Goal: Task Accomplishment & Management: Manage account settings

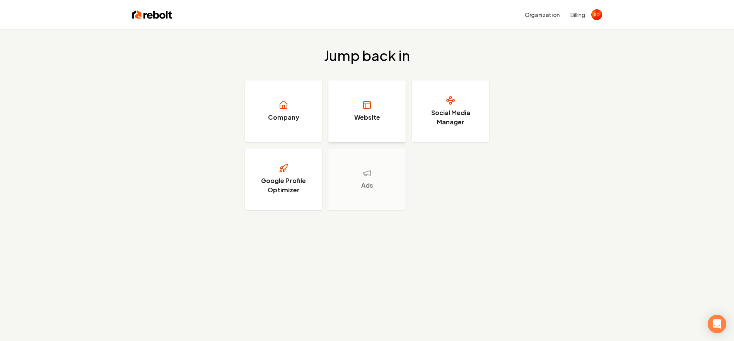
drag, startPoint x: 723, startPoint y: 0, endPoint x: 363, endPoint y: 111, distance: 377.4
click at [363, 111] on link "Website" at bounding box center [366, 111] width 77 height 62
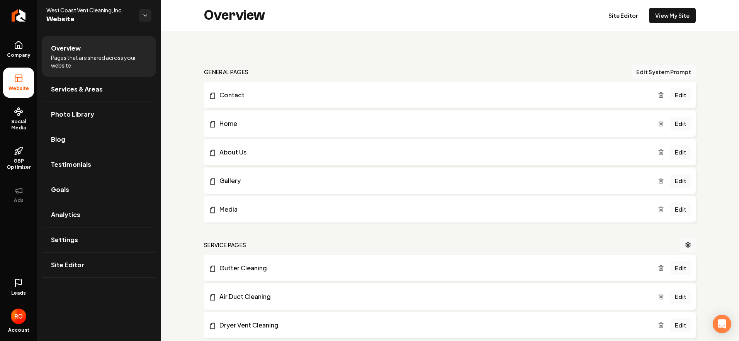
click at [20, 82] on rect at bounding box center [18, 78] width 7 height 7
click at [21, 48] on icon at bounding box center [18, 44] width 7 height 7
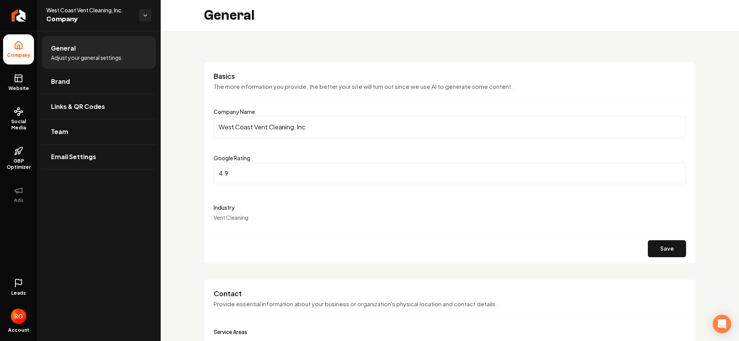
click at [20, 312] on img "Open user button" at bounding box center [18, 316] width 15 height 15
click at [50, 204] on div "General Adjust your general settings. Brand Links & QR Codes Team Email Settings" at bounding box center [99, 186] width 124 height 310
click at [80, 157] on span "Email Settings" at bounding box center [73, 156] width 45 height 9
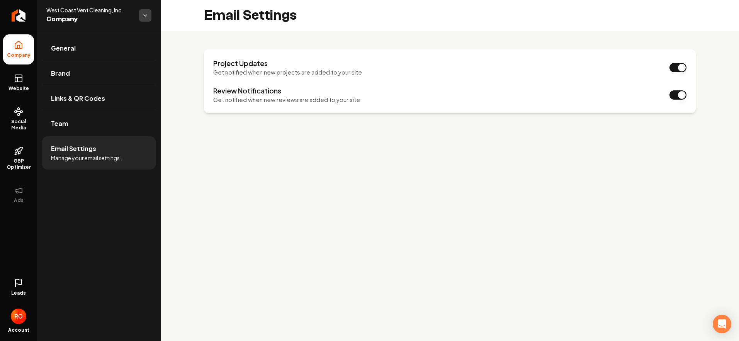
click at [146, 14] on html "Company Website Social Media GBP Optimizer Ads Leads Account West Coast Vent Cl…" at bounding box center [369, 170] width 739 height 341
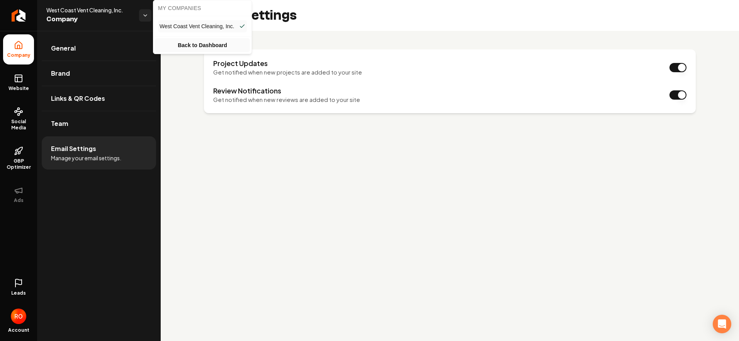
click at [187, 45] on link "Back to Dashboard" at bounding box center [202, 45] width 95 height 14
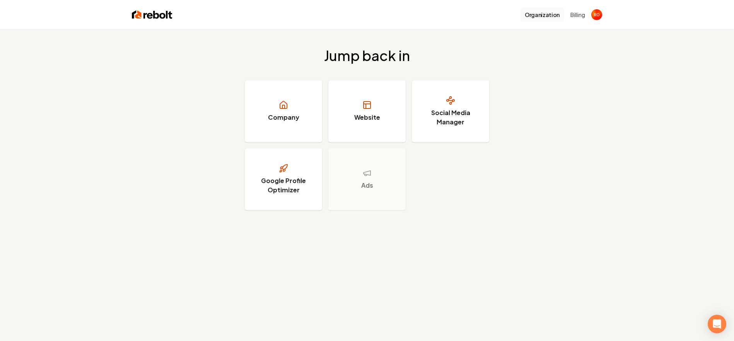
click at [543, 16] on button "Organization" at bounding box center [542, 15] width 44 height 14
click at [595, 15] on img "Open user button" at bounding box center [596, 14] width 11 height 11
click at [545, 122] on div "Jump back in Company Website Social Media Manager Google Profile Optimizer Ads" at bounding box center [367, 128] width 734 height 199
click at [288, 112] on link "Company" at bounding box center [283, 111] width 77 height 62
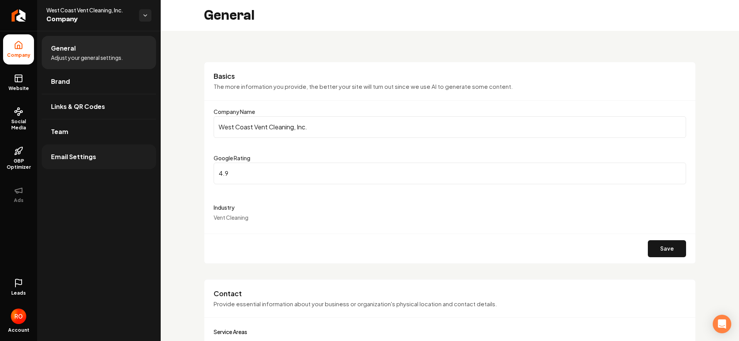
click at [77, 163] on link "Email Settings" at bounding box center [99, 157] width 114 height 25
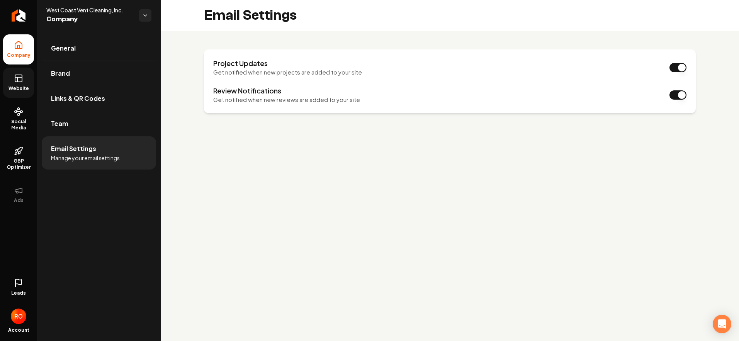
click at [18, 77] on icon at bounding box center [18, 77] width 7 height 0
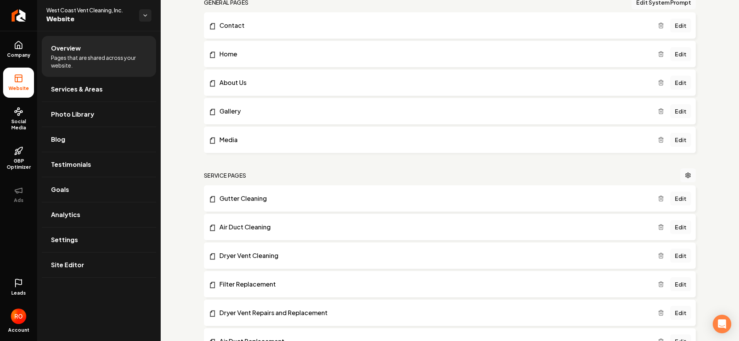
scroll to position [39, 0]
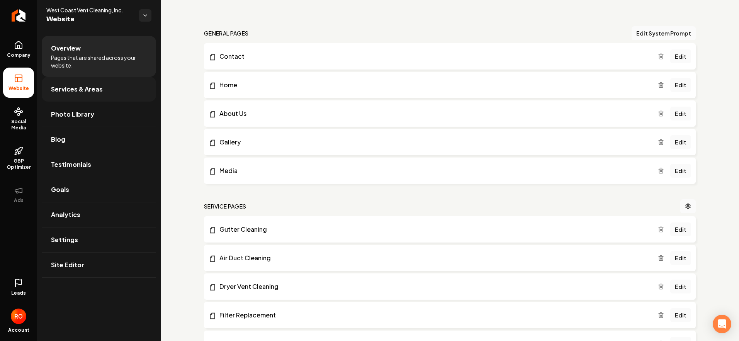
click at [85, 90] on span "Services & Areas" at bounding box center [77, 89] width 52 height 9
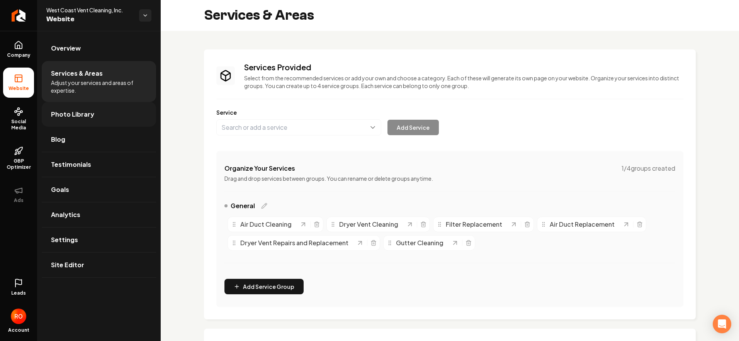
click at [89, 114] on span "Photo Library" at bounding box center [72, 114] width 43 height 9
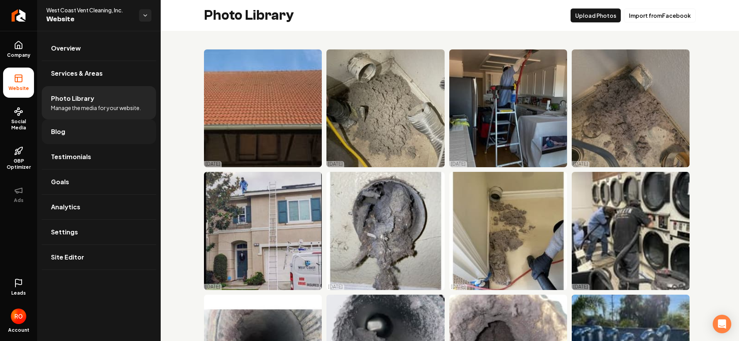
click at [88, 136] on link "Blog" at bounding box center [99, 131] width 114 height 25
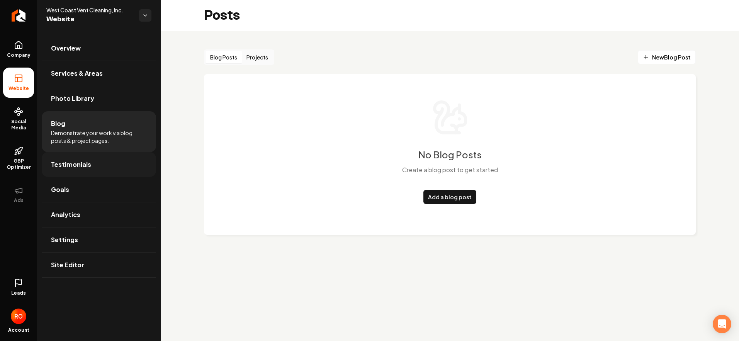
click at [87, 162] on span "Testimonials" at bounding box center [71, 164] width 40 height 9
click at [87, 166] on span "Testimonials" at bounding box center [71, 164] width 40 height 9
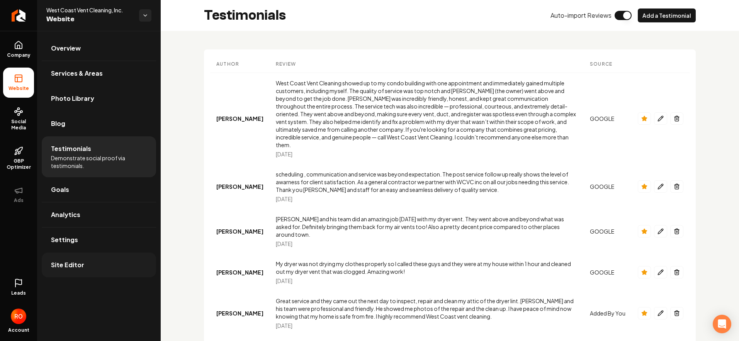
click at [75, 264] on span "Site Editor" at bounding box center [67, 265] width 33 height 9
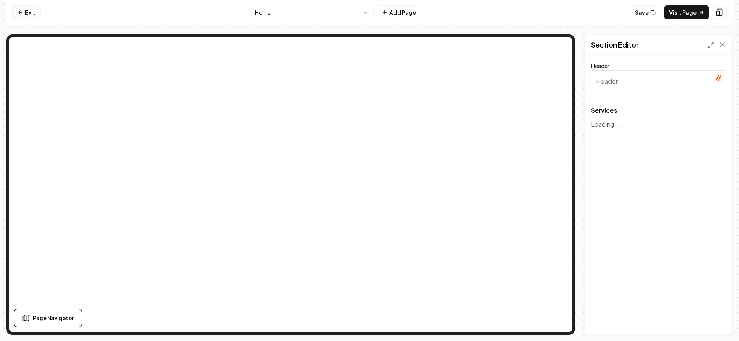
click at [26, 12] on link "Exit" at bounding box center [26, 12] width 28 height 14
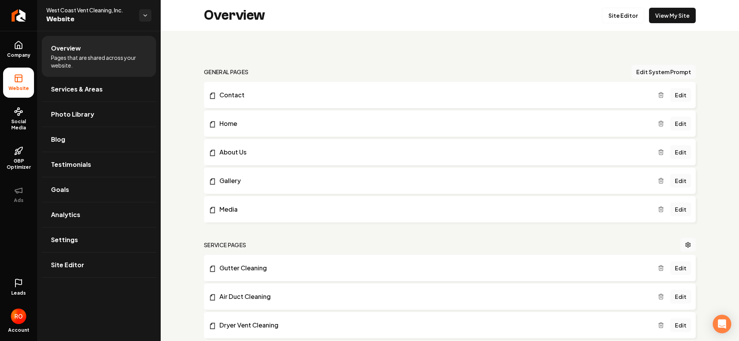
click at [16, 289] on link "Leads" at bounding box center [18, 287] width 31 height 30
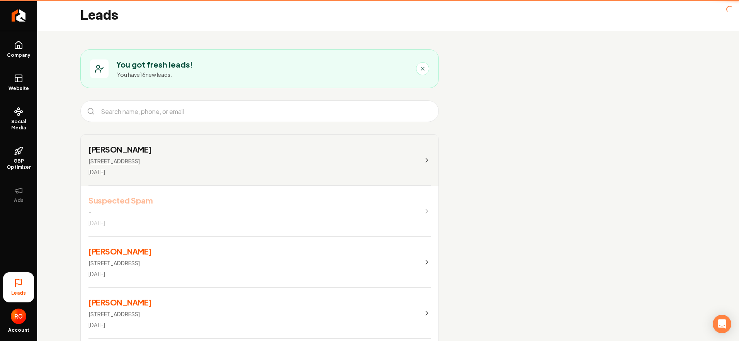
click at [16, 283] on div "Leads Account" at bounding box center [18, 305] width 37 height 72
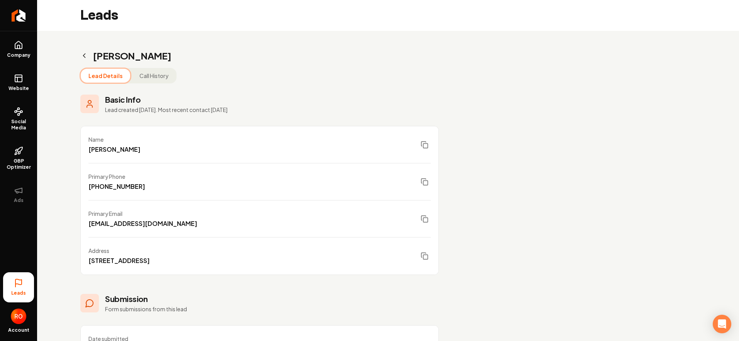
click at [17, 288] on icon at bounding box center [18, 283] width 9 height 9
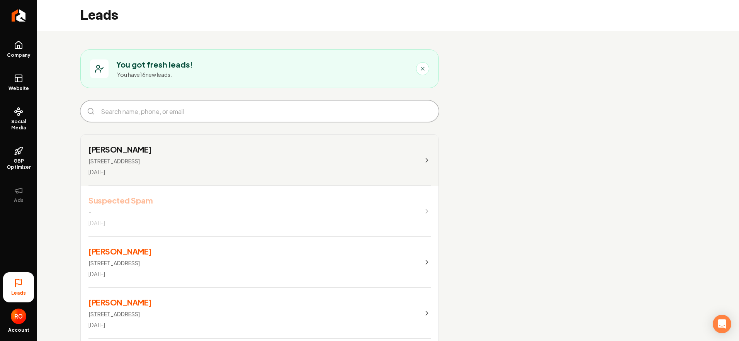
click at [129, 113] on input "Main content area" at bounding box center [265, 111] width 339 height 19
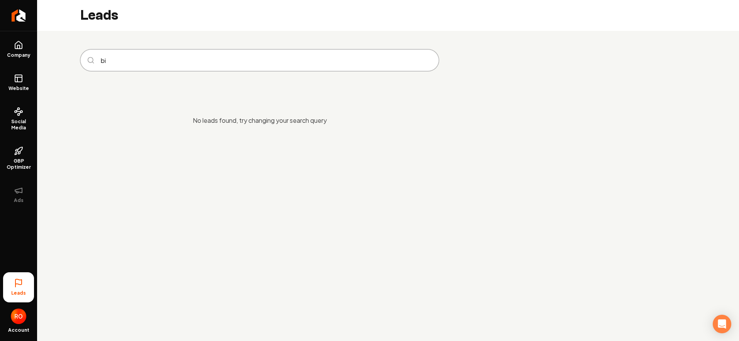
type input "b"
type input "f"
